Goal: Task Accomplishment & Management: Use online tool/utility

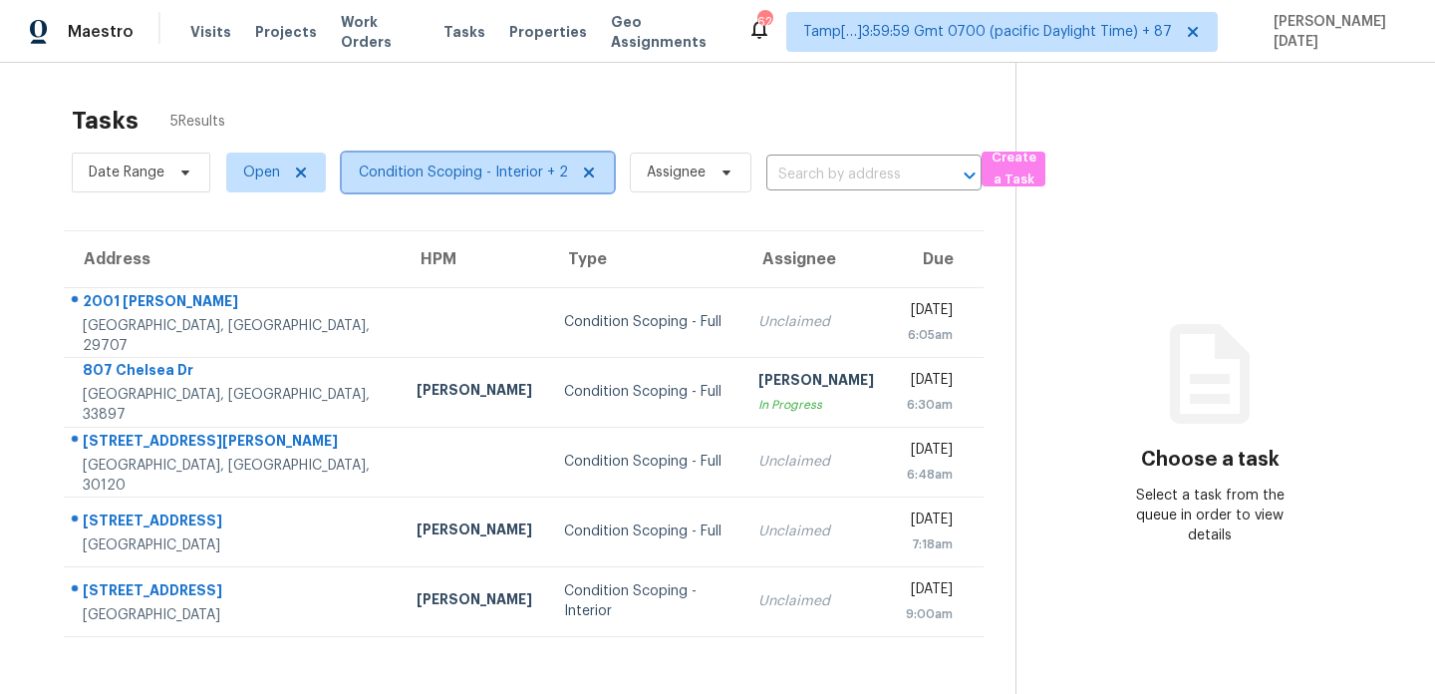
click at [445, 179] on span "Condition Scoping - Interior + 2" at bounding box center [463, 172] width 209 height 20
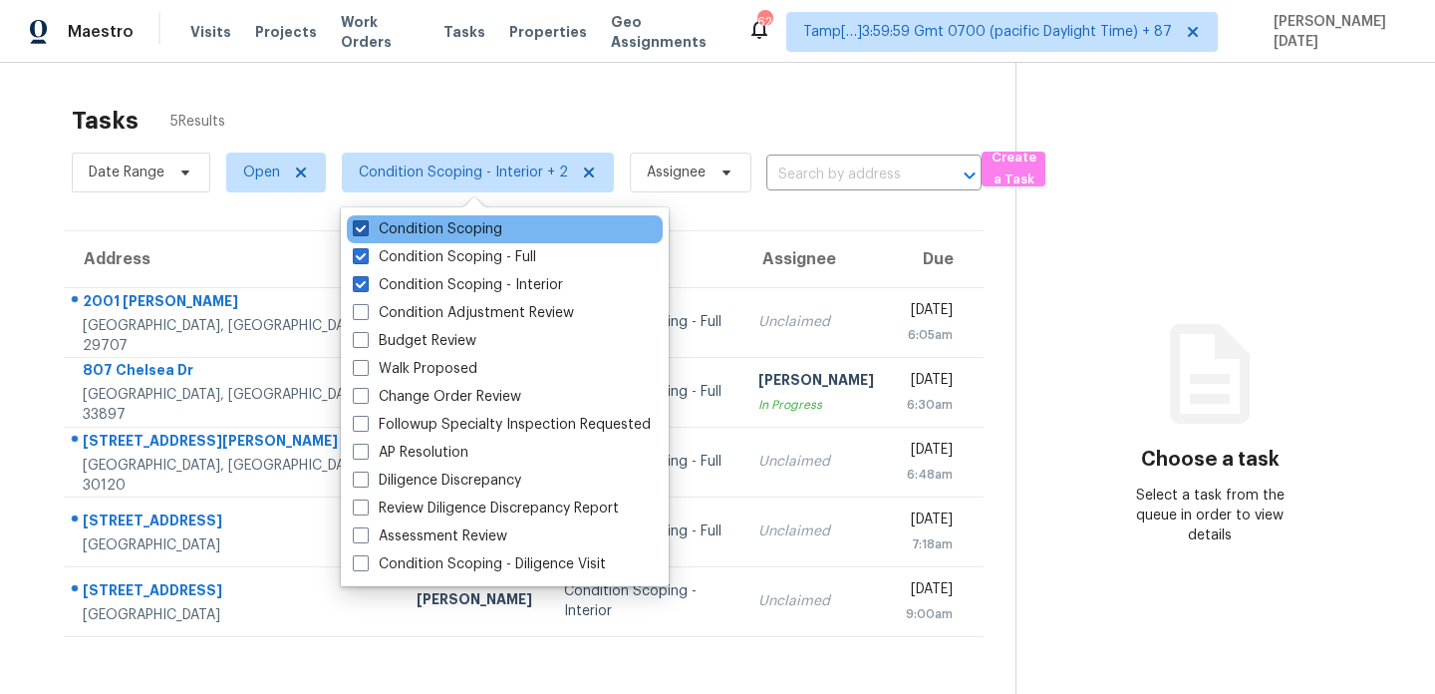
click at [442, 229] on label "Condition Scoping" at bounding box center [427, 229] width 149 height 20
click at [366, 229] on input "Condition Scoping" at bounding box center [359, 225] width 13 height 13
checkbox input "false"
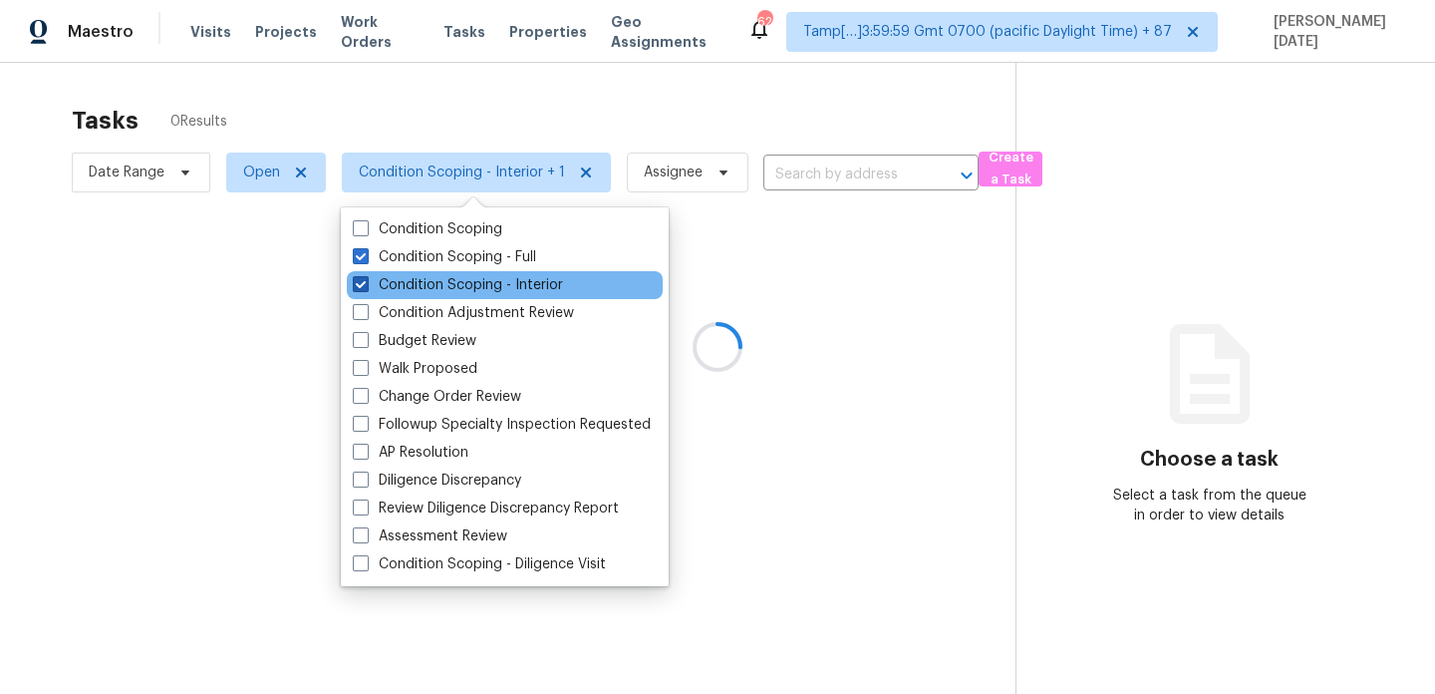
click at [438, 285] on label "Condition Scoping - Interior" at bounding box center [458, 285] width 210 height 20
click at [366, 285] on input "Condition Scoping - Interior" at bounding box center [359, 281] width 13 height 13
checkbox input "false"
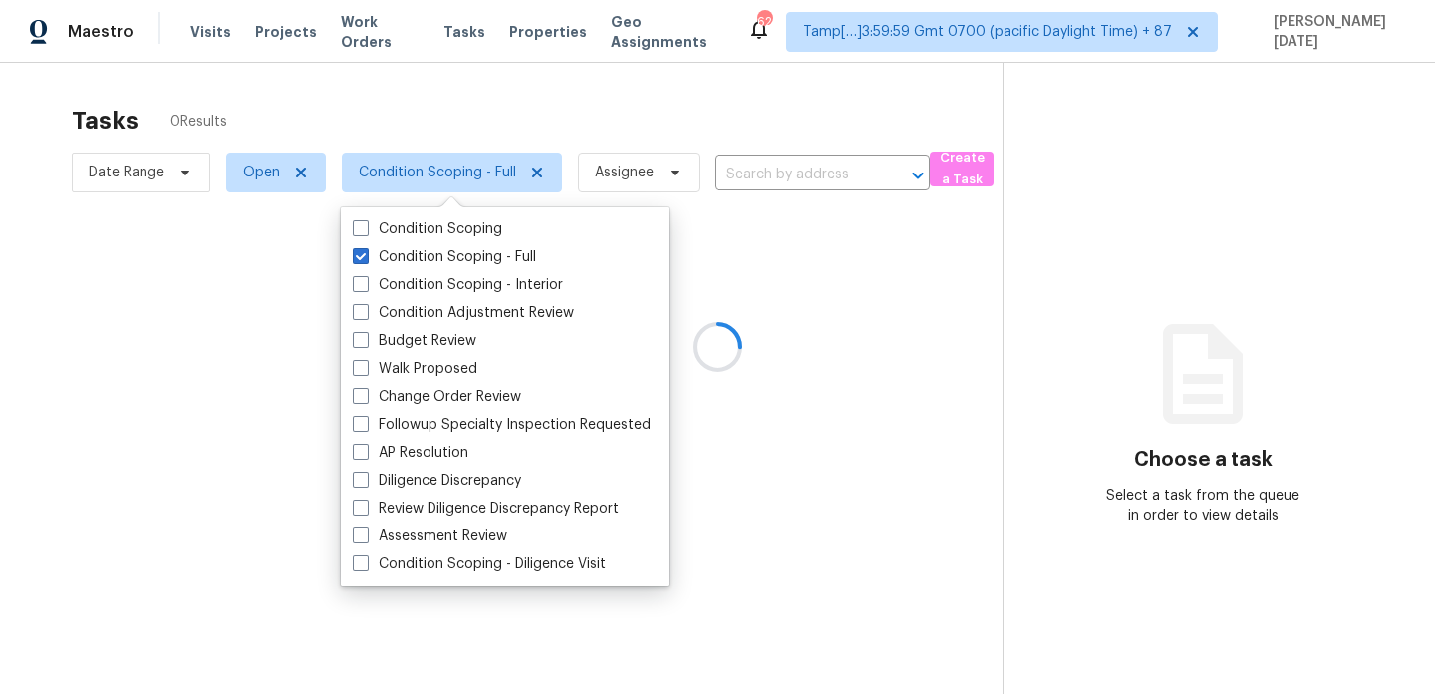
click at [551, 106] on div at bounding box center [717, 347] width 1435 height 694
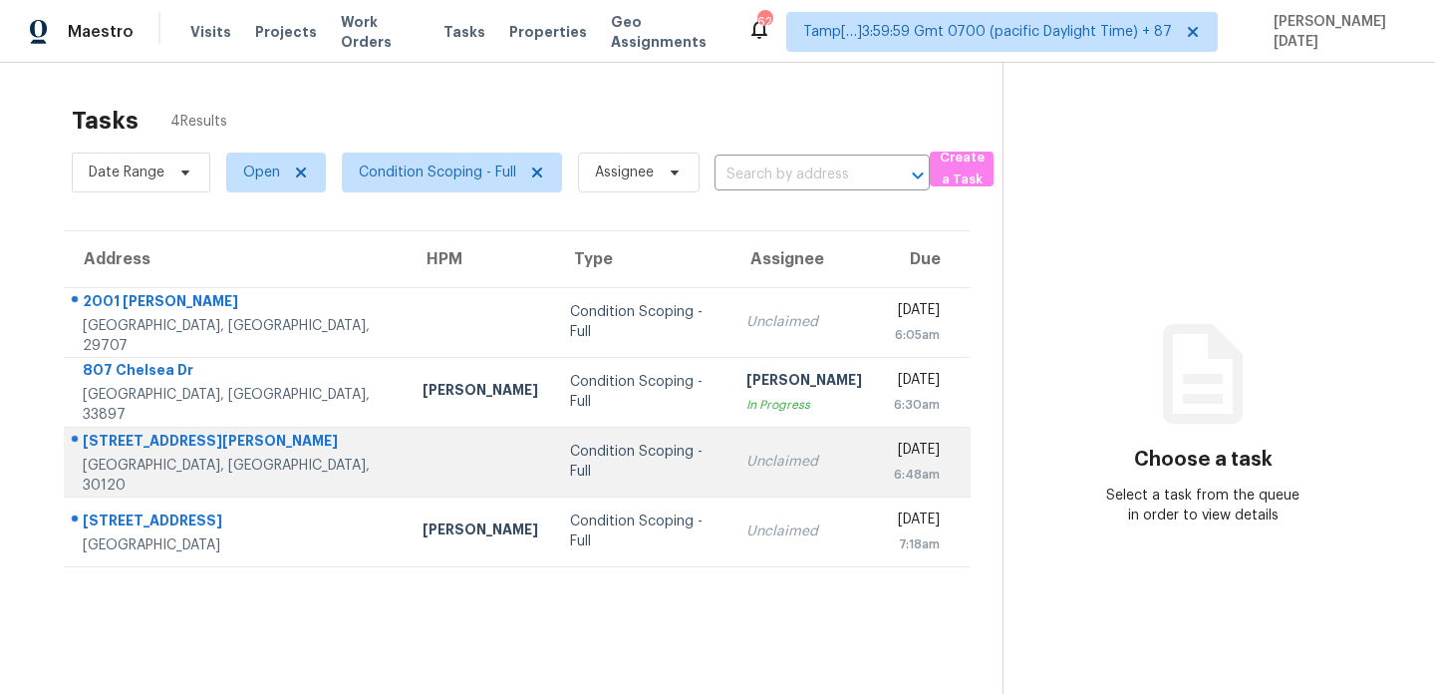
click at [740, 478] on td "Unclaimed" at bounding box center [805, 462] width 148 height 70
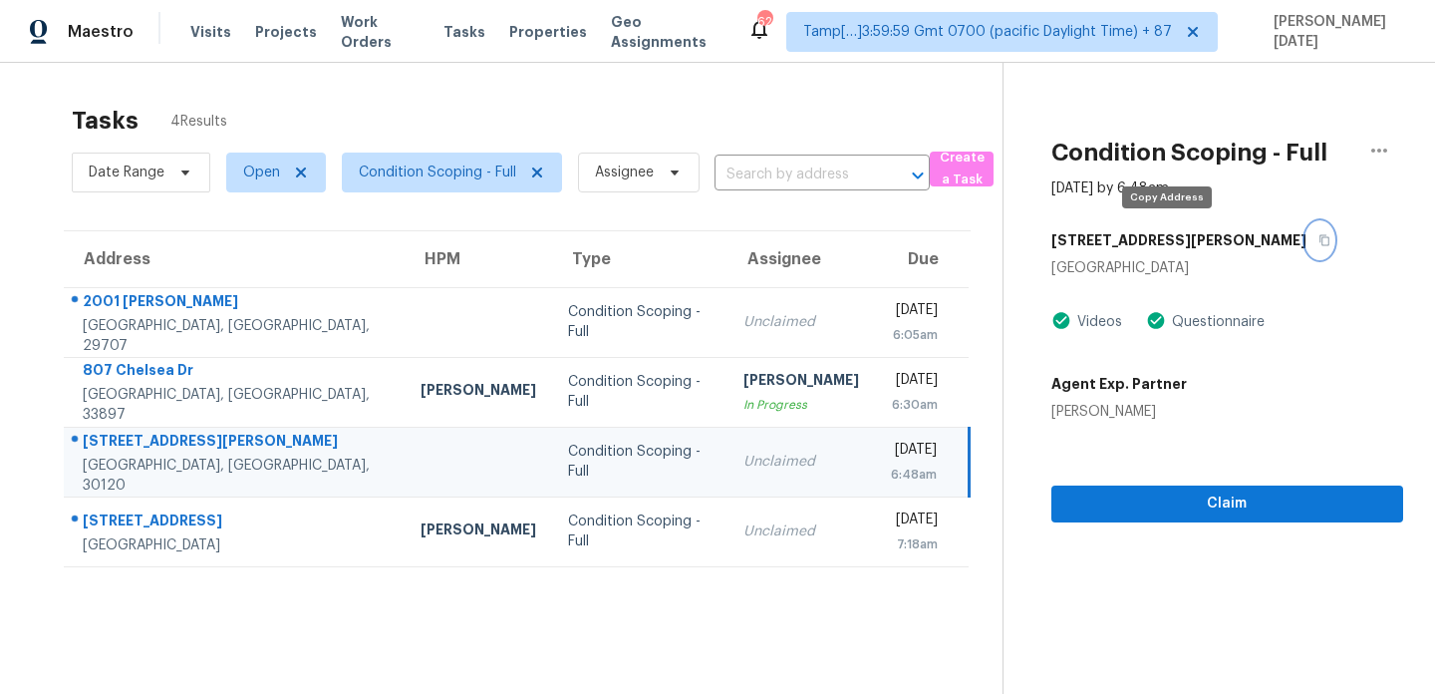
click at [1320, 242] on icon "button" at bounding box center [1325, 240] width 10 height 11
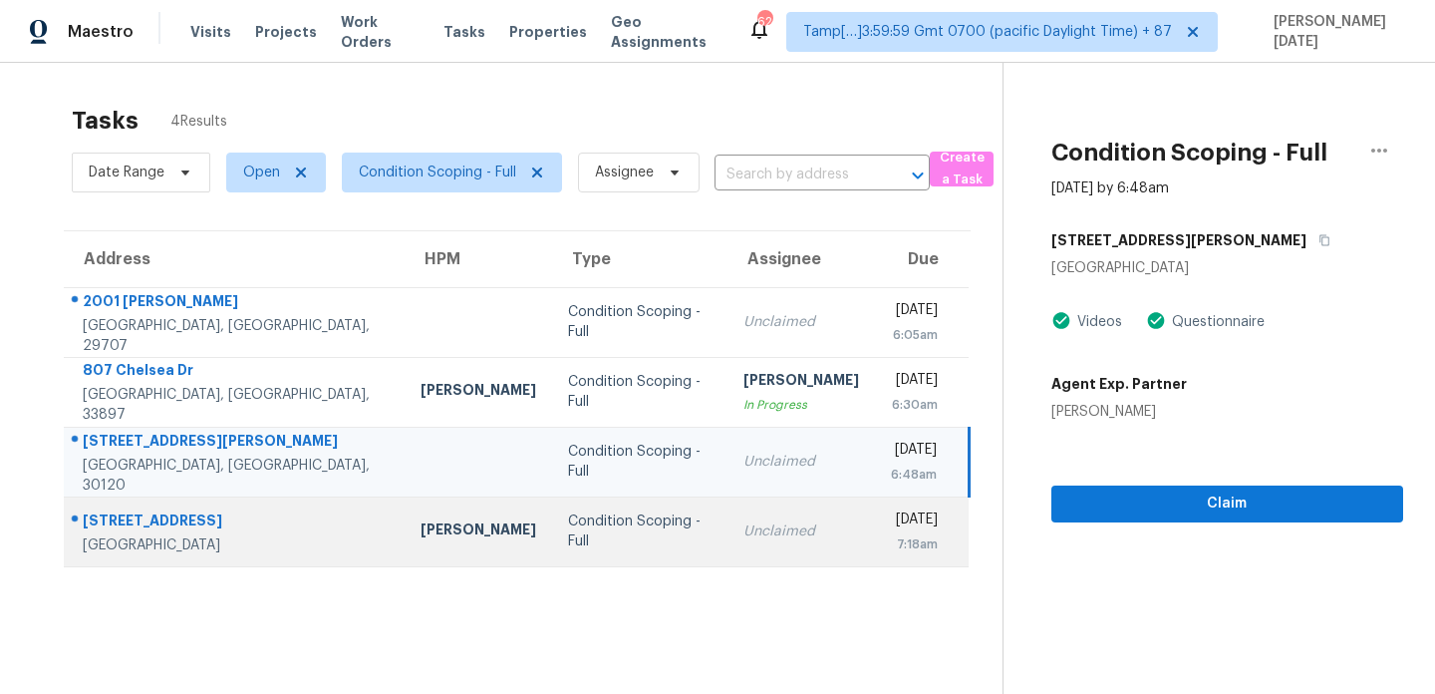
click at [789, 530] on td "Unclaimed" at bounding box center [802, 531] width 148 height 70
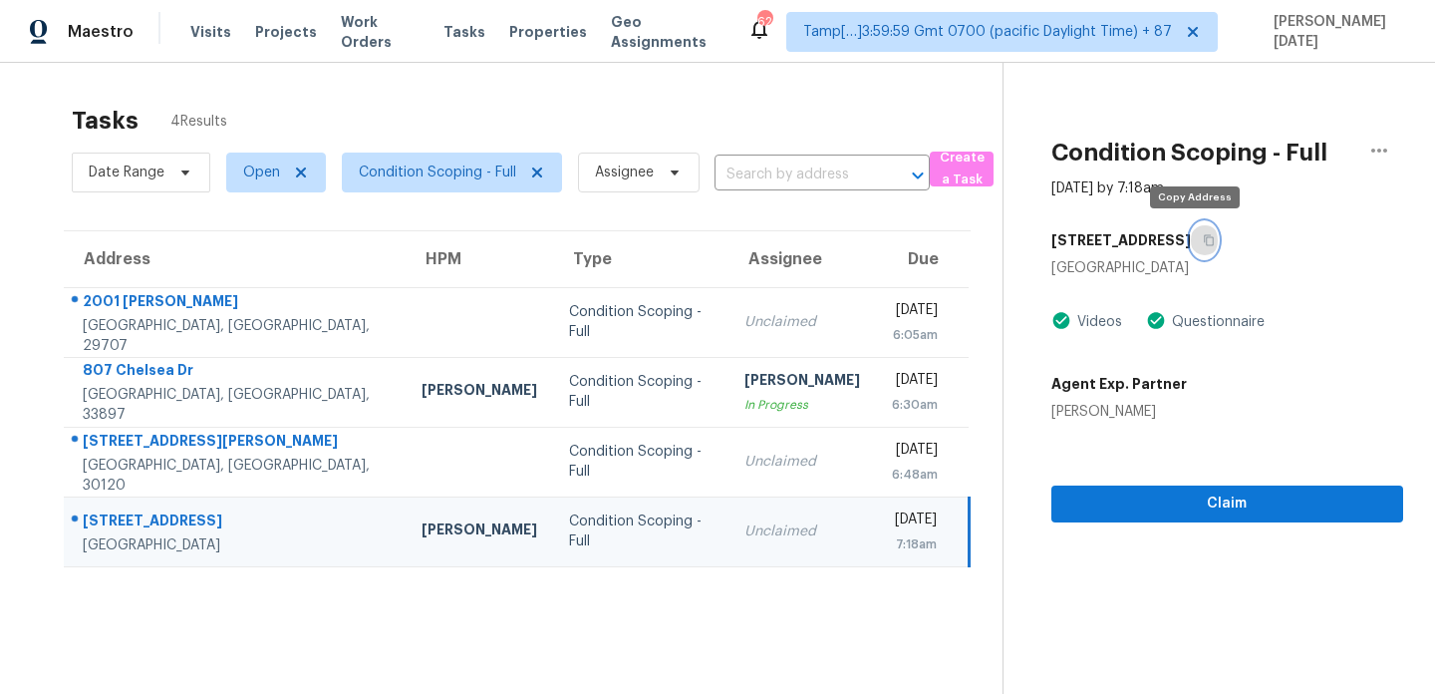
click at [1203, 242] on icon "button" at bounding box center [1209, 240] width 12 height 12
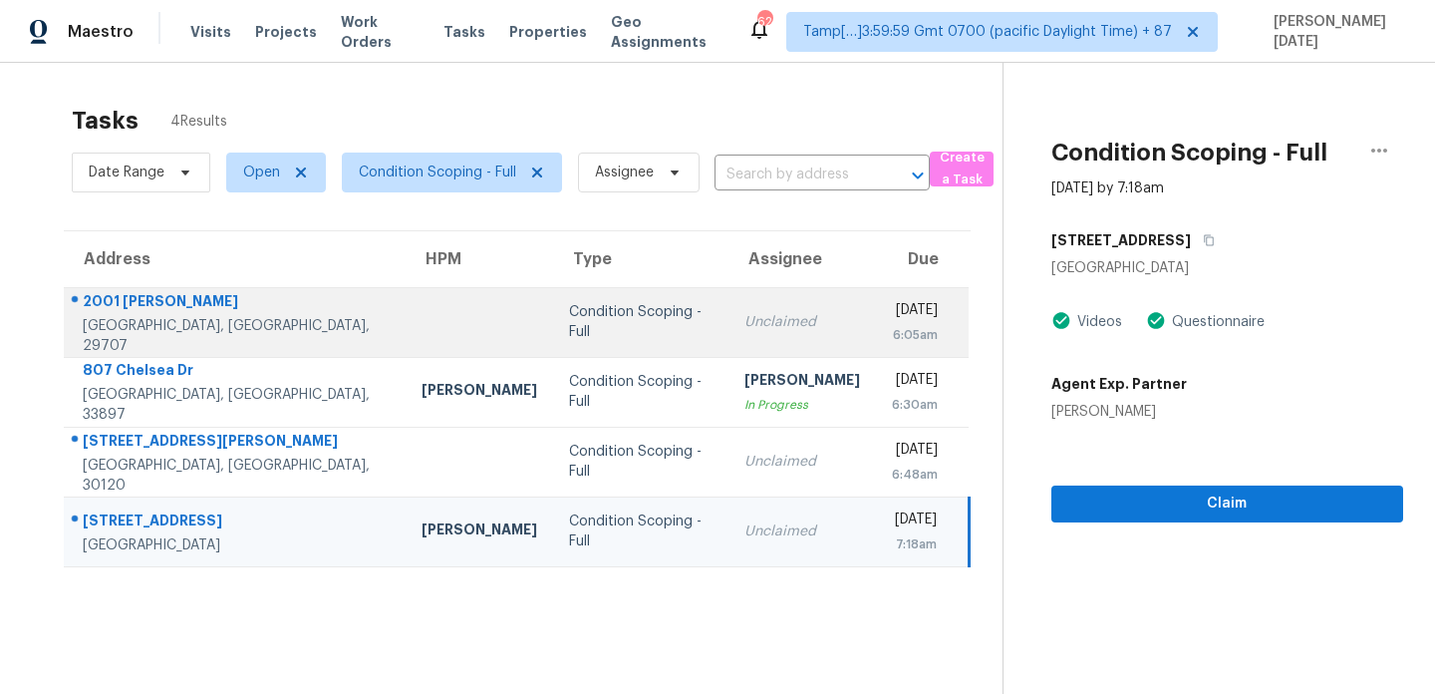
click at [780, 329] on div "Unclaimed" at bounding box center [802, 322] width 116 height 20
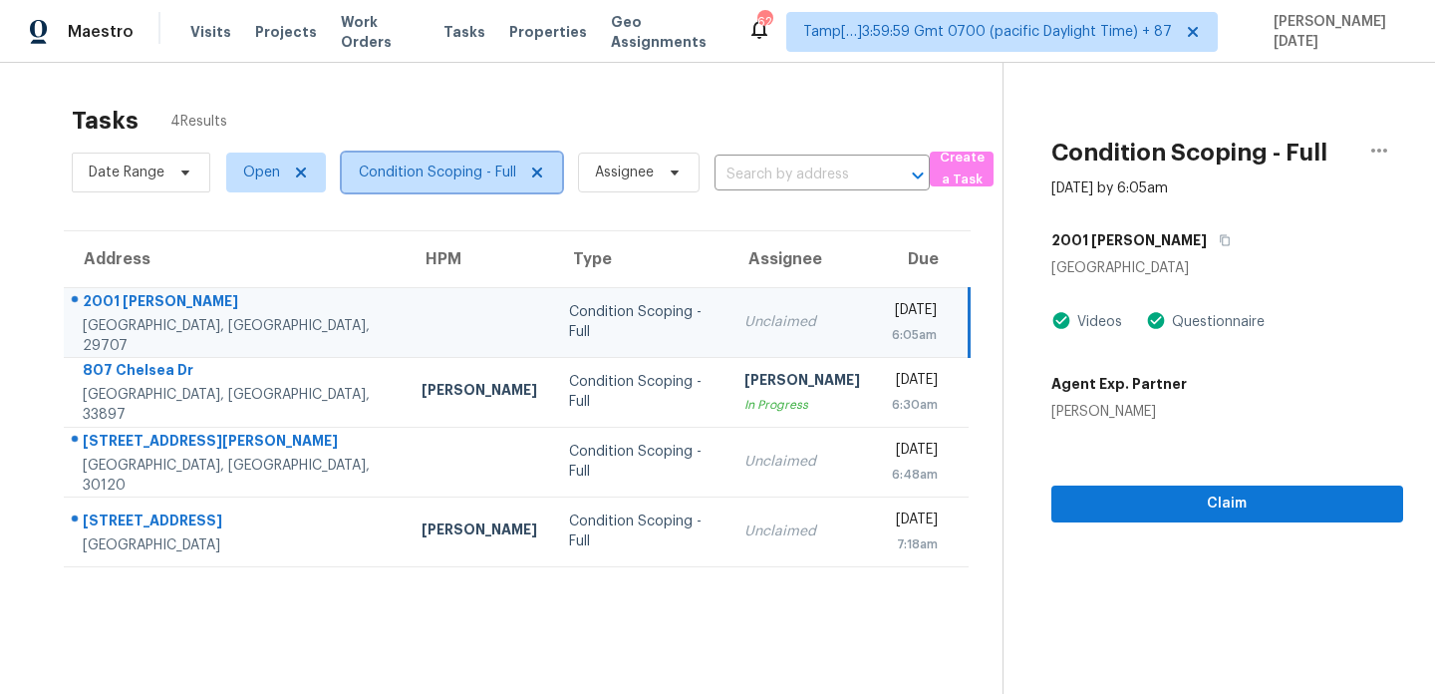
click at [490, 178] on span "Condition Scoping - Full" at bounding box center [437, 172] width 157 height 20
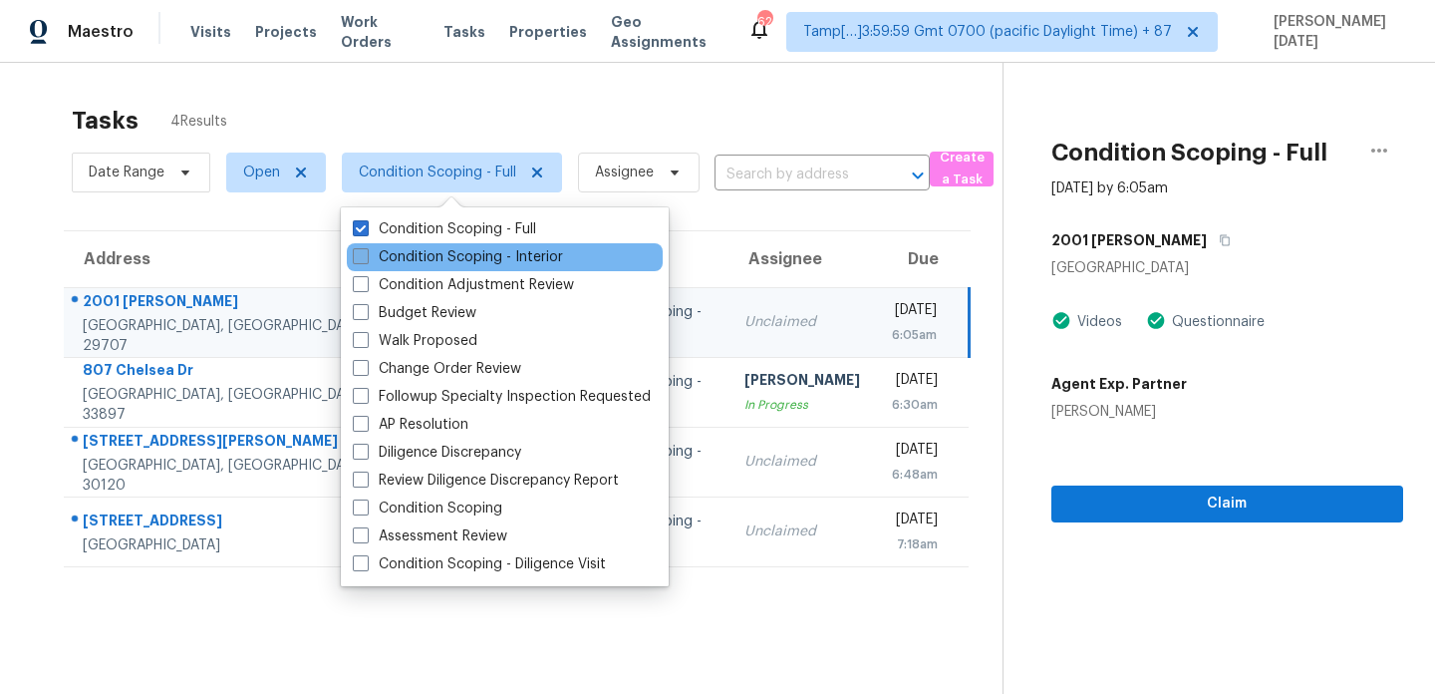
click at [451, 258] on label "Condition Scoping - Interior" at bounding box center [458, 257] width 210 height 20
click at [366, 258] on input "Condition Scoping - Interior" at bounding box center [359, 253] width 13 height 13
checkbox input "true"
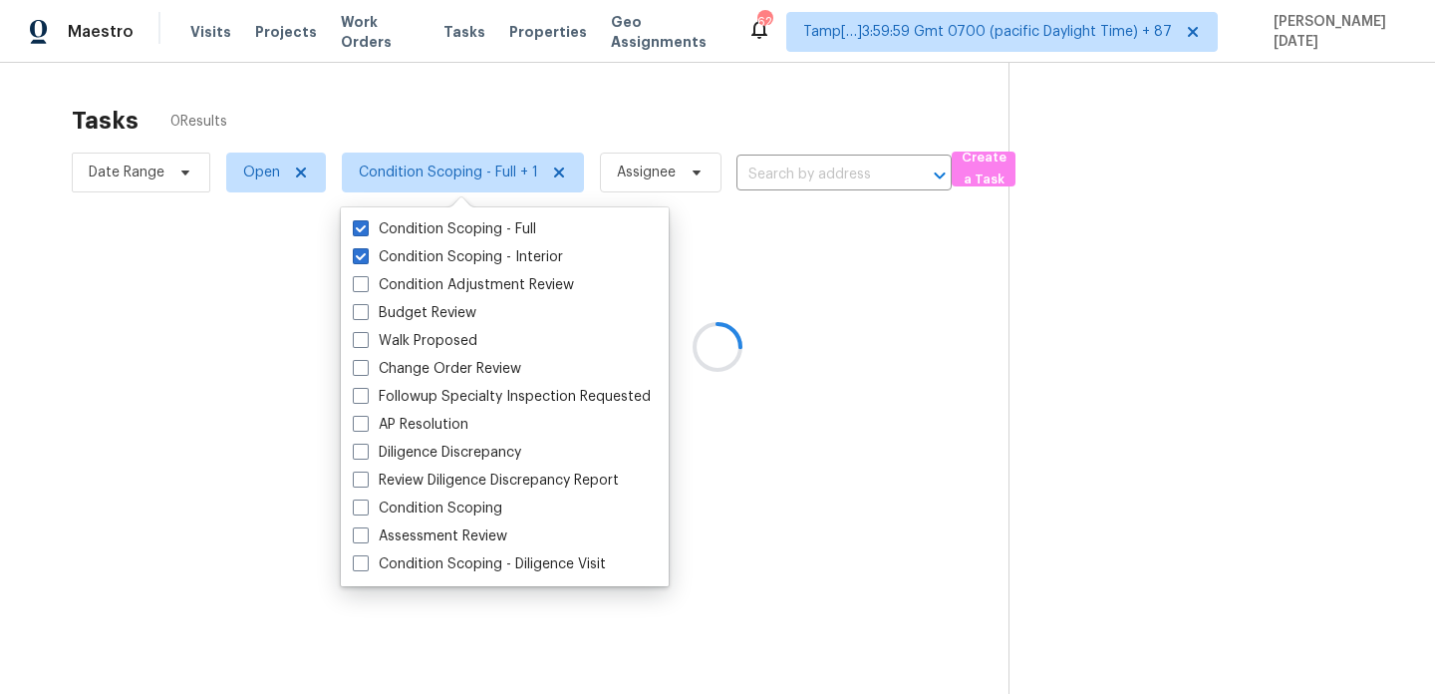
click at [617, 105] on div at bounding box center [717, 347] width 1435 height 694
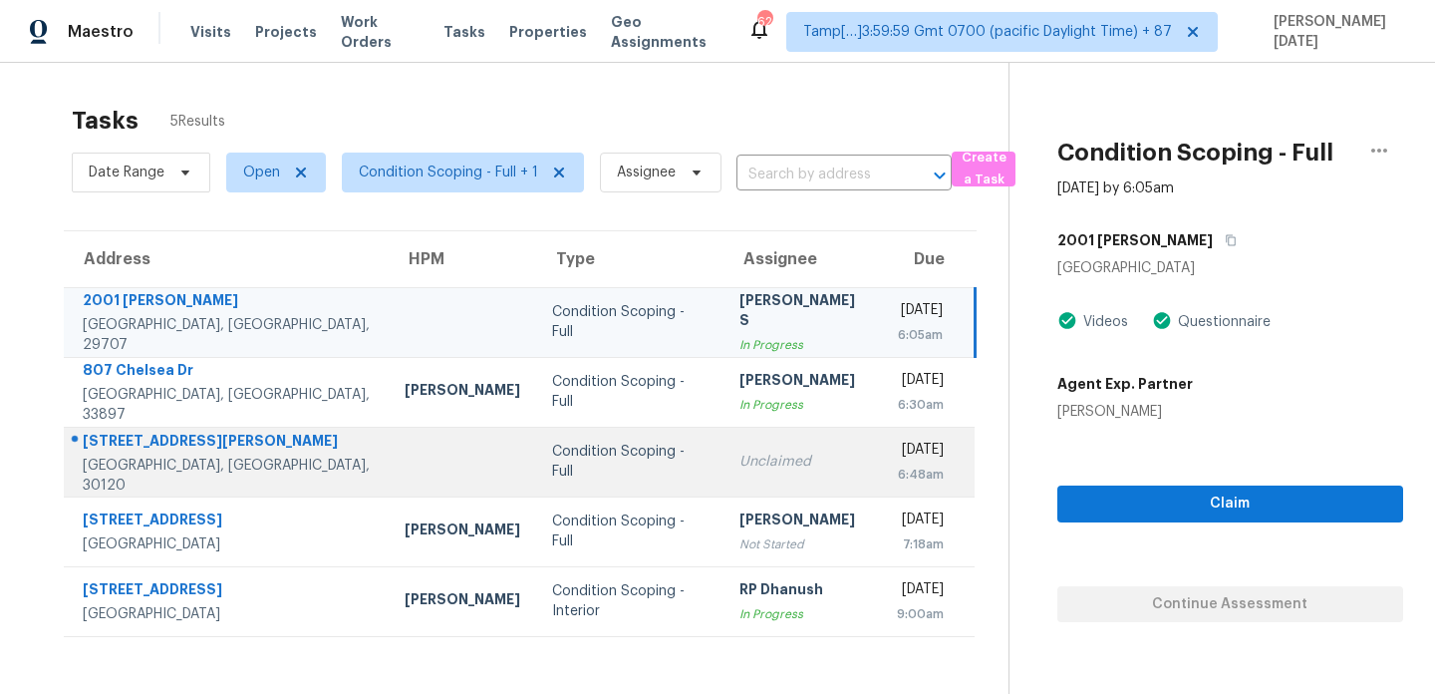
click at [570, 452] on div "Condition Scoping - Full" at bounding box center [630, 462] width 156 height 40
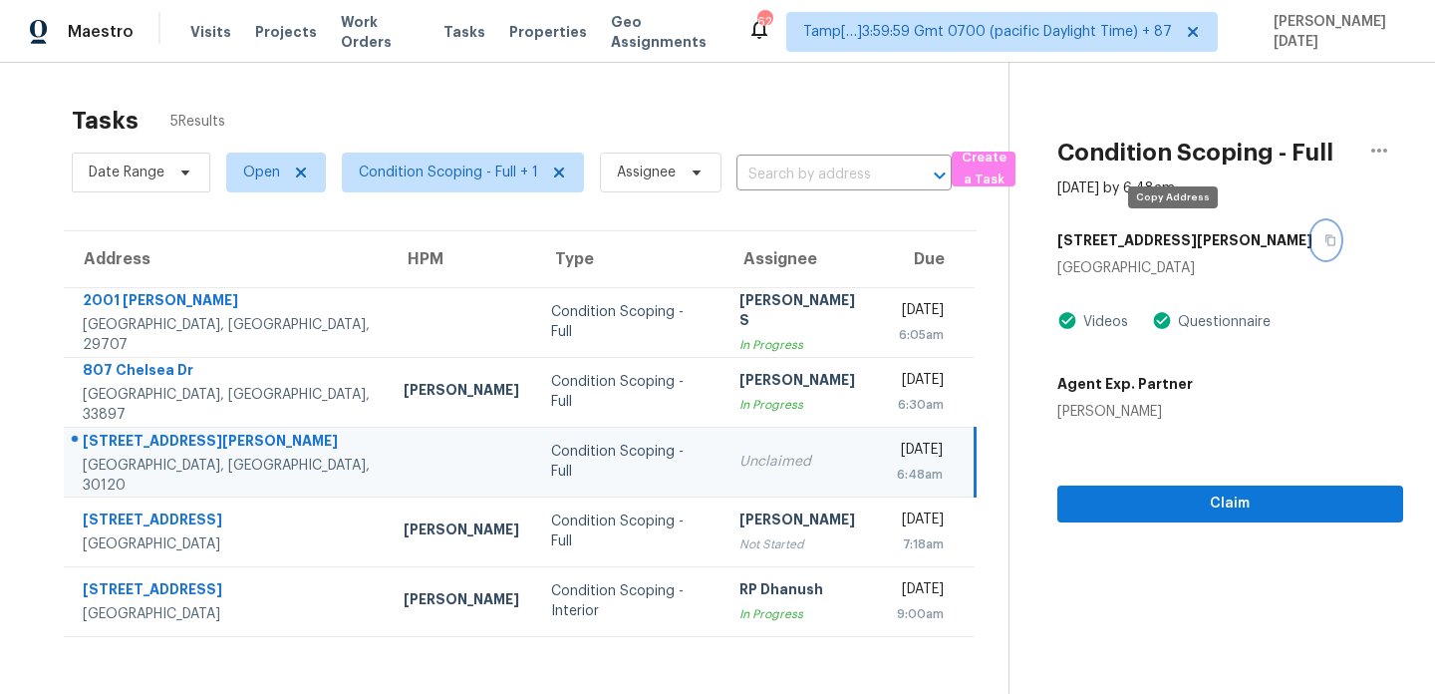
click at [1326, 243] on icon "button" at bounding box center [1331, 240] width 10 height 11
